Goal: Information Seeking & Learning: Learn about a topic

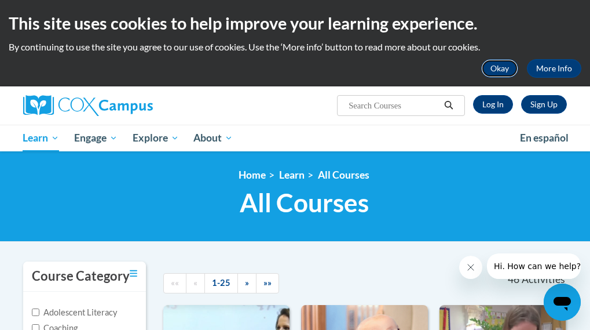
click at [515, 64] on button "Okay" at bounding box center [499, 68] width 37 height 19
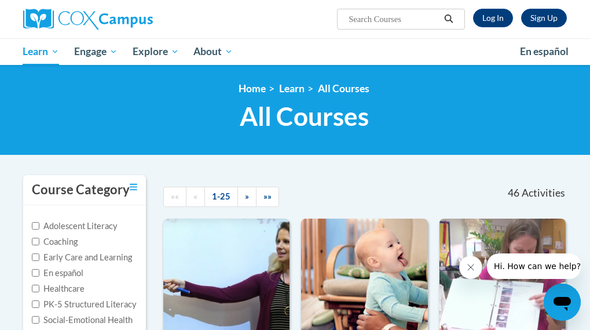
click at [84, 254] on label "Early Care and Learning" at bounding box center [82, 257] width 100 height 13
click at [39, 254] on input "Early Care and Learning" at bounding box center [36, 257] width 8 height 8
checkbox input "true"
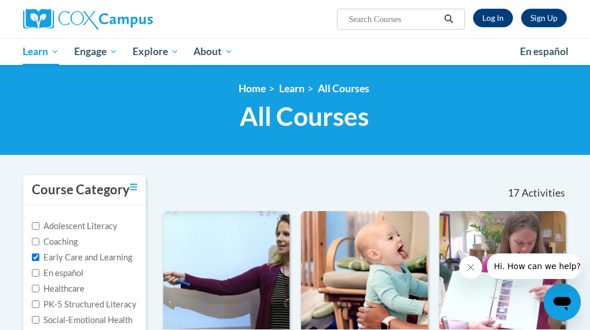
click at [97, 300] on label "PK-5 Structured Literacy" at bounding box center [84, 304] width 105 height 13
click at [39, 300] on input "PK-5 Structured Literacy" at bounding box center [36, 304] width 8 height 8
checkbox input "true"
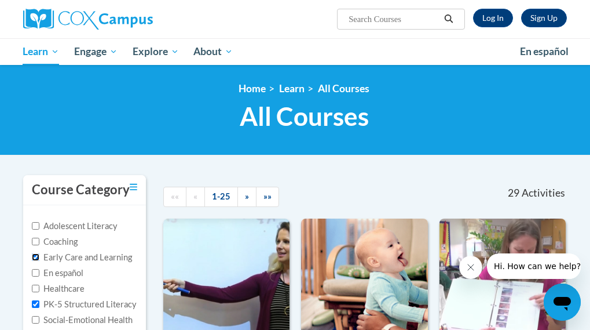
drag, startPoint x: 35, startPoint y: 254, endPoint x: 68, endPoint y: 254, distance: 32.4
click at [36, 254] on input "Early Care and Learning" at bounding box center [36, 257] width 8 height 8
checkbox input "false"
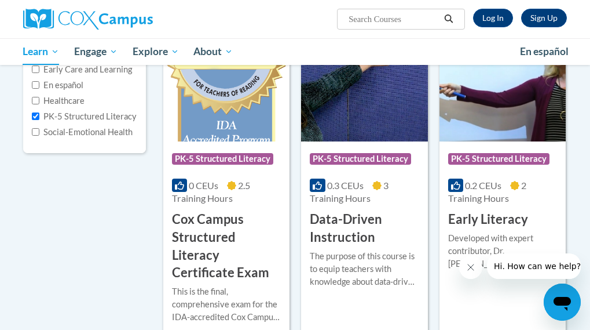
scroll to position [185, 0]
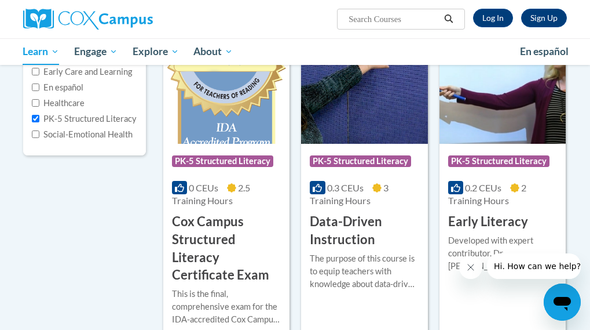
click at [516, 163] on span "PK-5 Structured Literacy" at bounding box center [498, 161] width 101 height 12
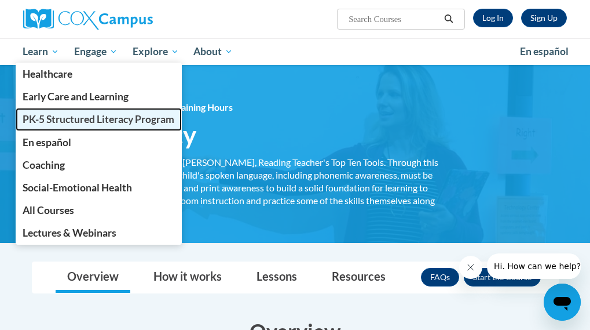
click at [42, 117] on span "PK-5 Structured Literacy Program" at bounding box center [99, 119] width 152 height 12
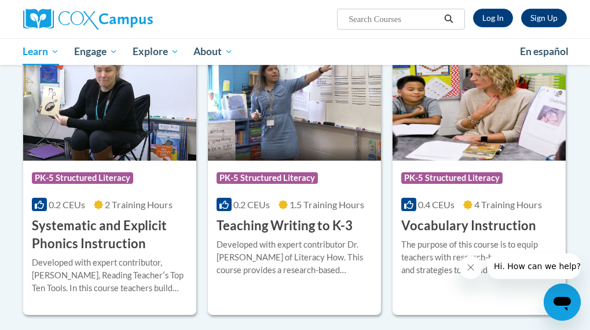
scroll to position [1289, 0]
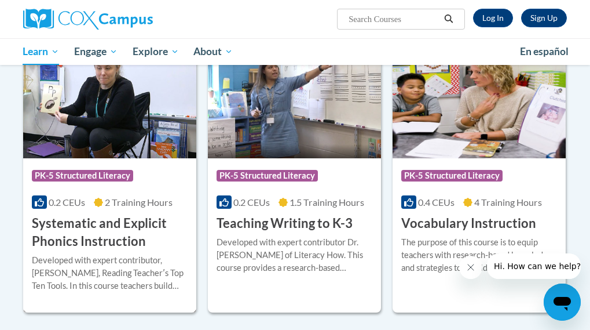
click at [93, 174] on span "PK-5 Structured Literacy" at bounding box center [82, 176] width 101 height 12
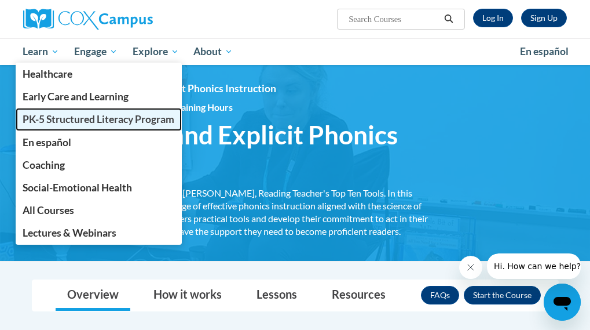
click at [46, 124] on span "PK-5 Structured Literacy Program" at bounding box center [99, 119] width 152 height 12
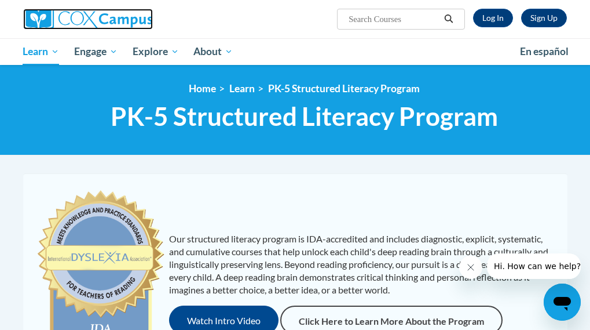
click at [85, 18] on img at bounding box center [88, 19] width 130 height 21
click at [498, 14] on link "Log In" at bounding box center [493, 18] width 40 height 19
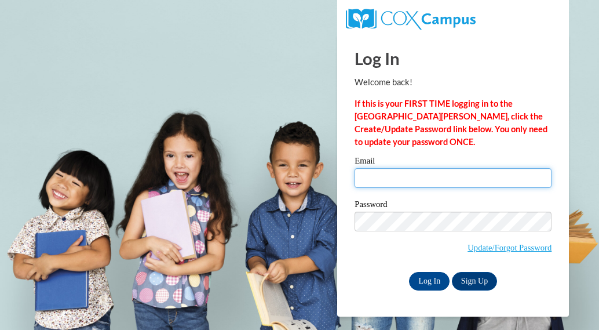
click at [473, 181] on input "Email" at bounding box center [453, 178] width 197 height 20
type input "belinda1231@comcast.net"
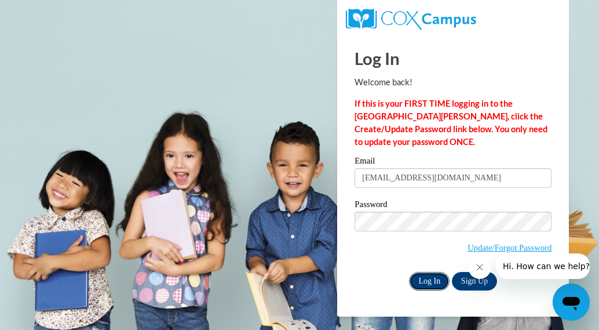
click at [432, 279] on input "Log In" at bounding box center [429, 281] width 41 height 19
click at [435, 282] on input "Log In" at bounding box center [429, 281] width 41 height 19
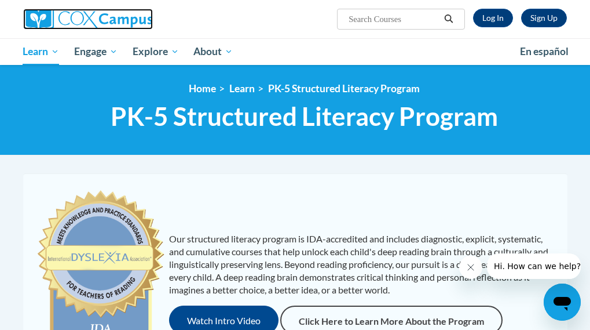
click at [108, 21] on img at bounding box center [88, 19] width 130 height 21
click at [502, 20] on link "Log In" at bounding box center [493, 18] width 40 height 19
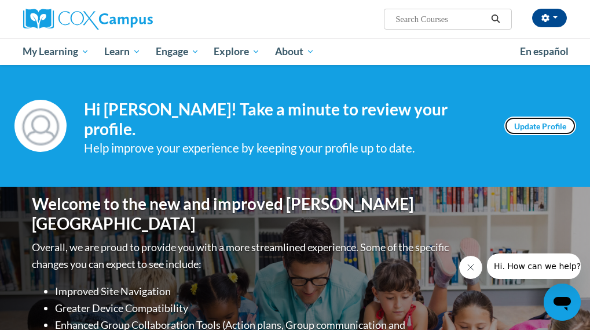
click at [548, 122] on link "Update Profile" at bounding box center [541, 125] width 72 height 19
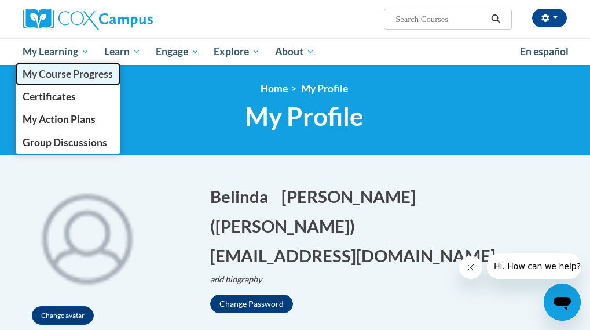
click at [54, 70] on span "My Course Progress" at bounding box center [68, 74] width 90 height 12
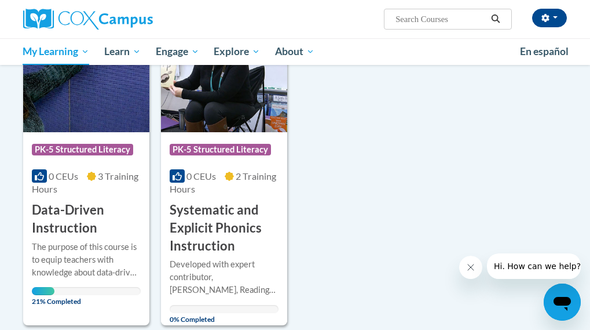
scroll to position [199, 0]
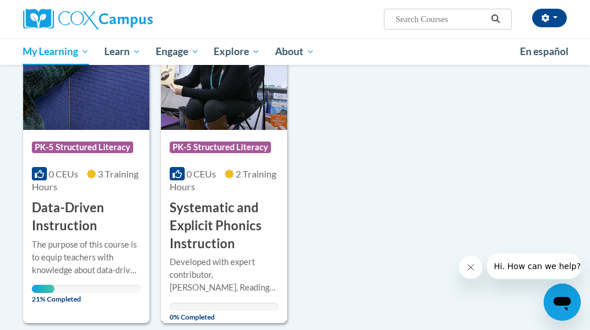
click at [196, 145] on span "PK-5 Structured Literacy" at bounding box center [220, 147] width 101 height 12
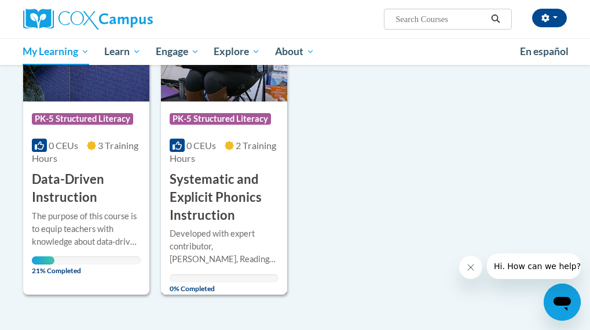
scroll to position [242, 0]
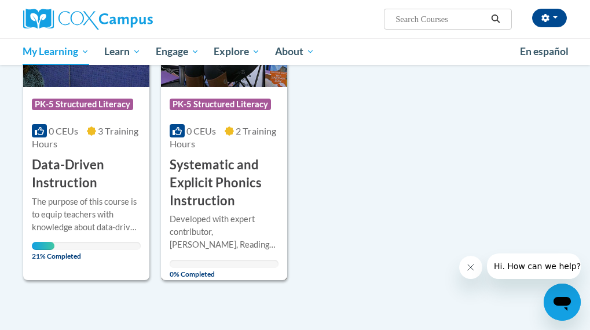
click at [222, 186] on h3 "Systematic and Explicit Phonics Instruction" at bounding box center [224, 182] width 109 height 53
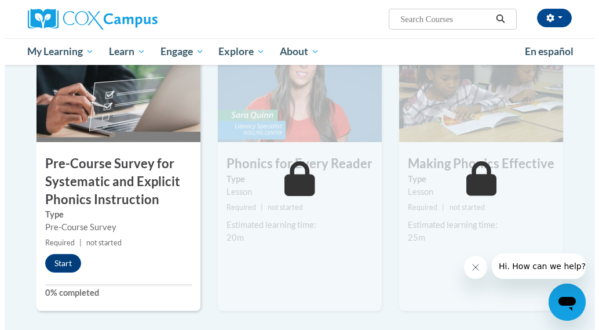
scroll to position [305, 0]
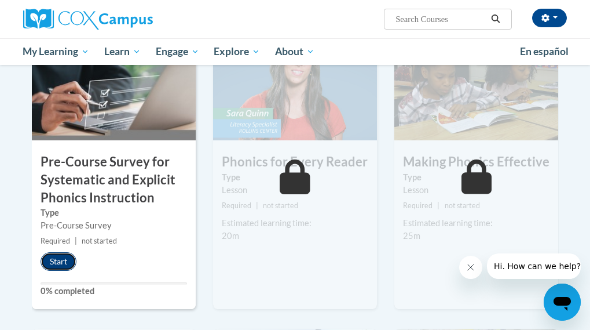
click at [61, 261] on button "Start" at bounding box center [59, 261] width 36 height 19
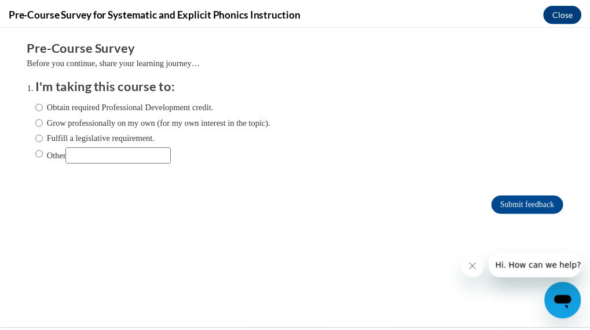
scroll to position [0, 0]
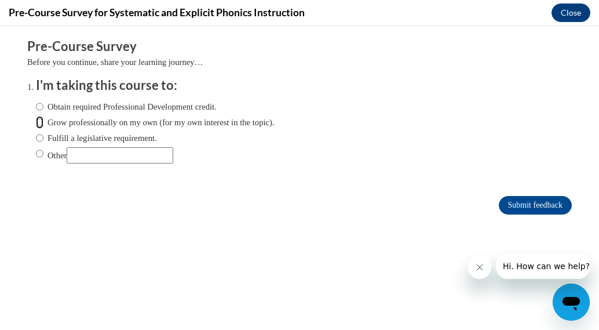
click at [36, 122] on input "Grow professionally on my own (for my own interest in the topic)." at bounding box center [40, 122] width 8 height 13
radio input "true"
click at [510, 205] on input "Submit feedback" at bounding box center [535, 205] width 73 height 19
click at [506, 199] on input "Submit feedback" at bounding box center [535, 205] width 73 height 19
click at [546, 199] on input "Submit feedback" at bounding box center [535, 205] width 73 height 19
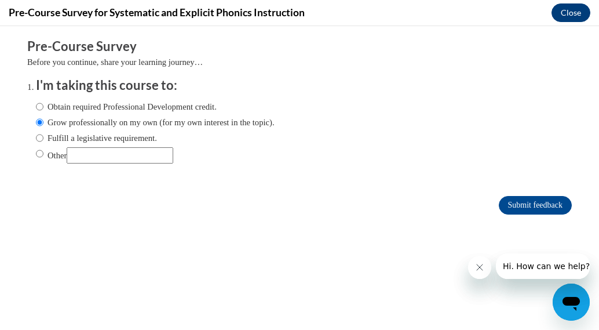
click at [567, 9] on button "Close" at bounding box center [571, 12] width 39 height 19
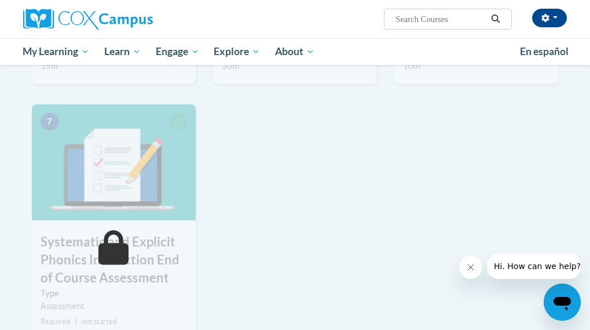
scroll to position [533, 0]
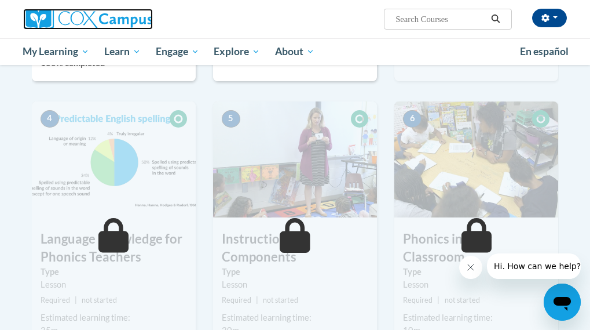
click at [118, 12] on img at bounding box center [88, 19] width 130 height 21
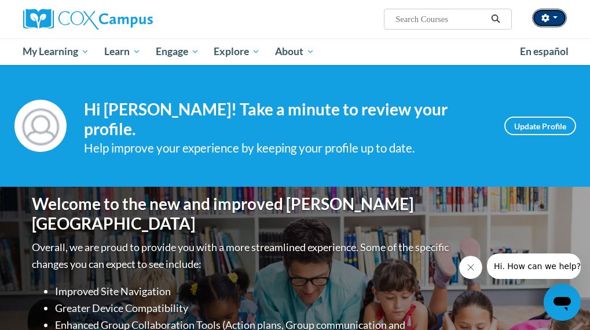
click at [557, 14] on button "button" at bounding box center [549, 18] width 35 height 19
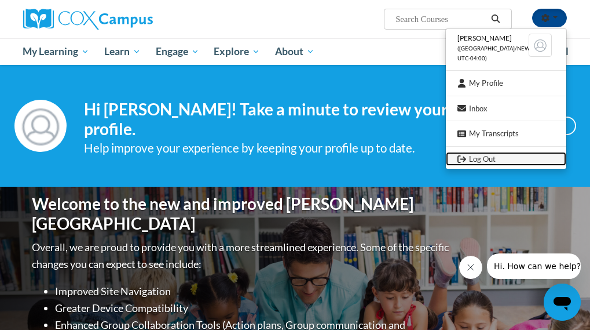
click at [477, 160] on link "Log Out" at bounding box center [506, 159] width 121 height 14
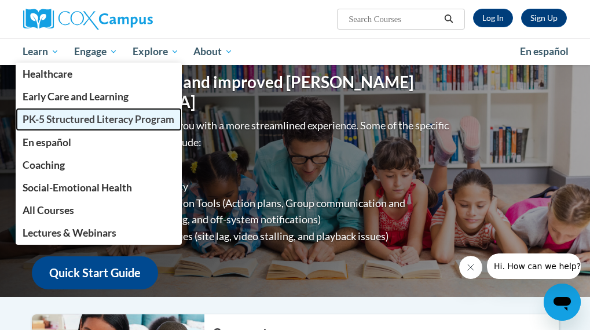
click at [62, 118] on span "PK-5 Structured Literacy Program" at bounding box center [99, 119] width 152 height 12
